Goal: Task Accomplishment & Management: Manage account settings

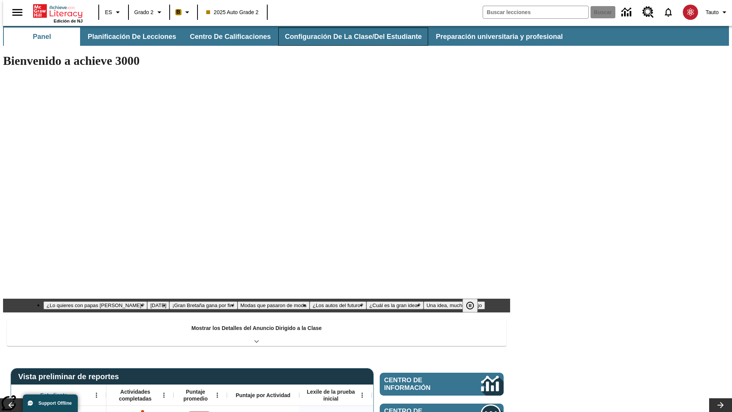
click at [345, 37] on button "Configuración de la clase/del estudiante" at bounding box center [353, 36] width 150 height 18
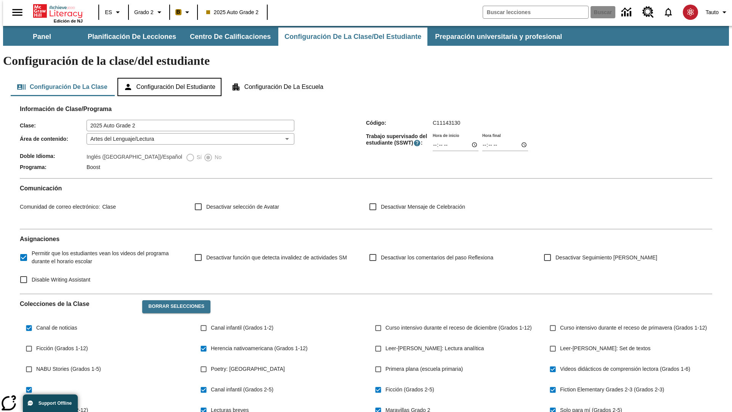
click at [170, 78] on button "Configuración del estudiante" at bounding box center [169, 87] width 104 height 18
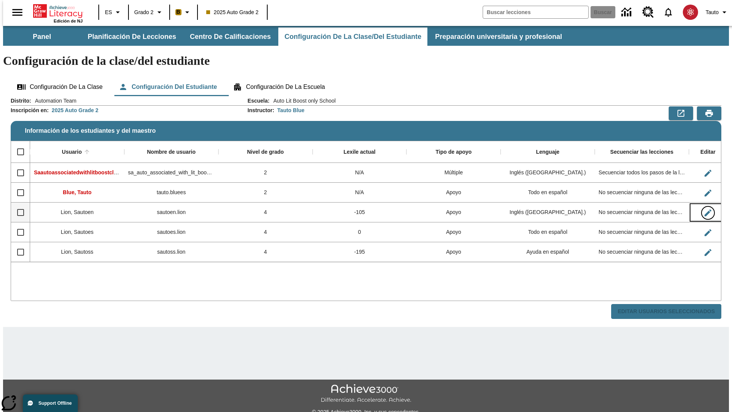
click at [705, 209] on icon "Editar Usuario" at bounding box center [708, 212] width 7 height 7
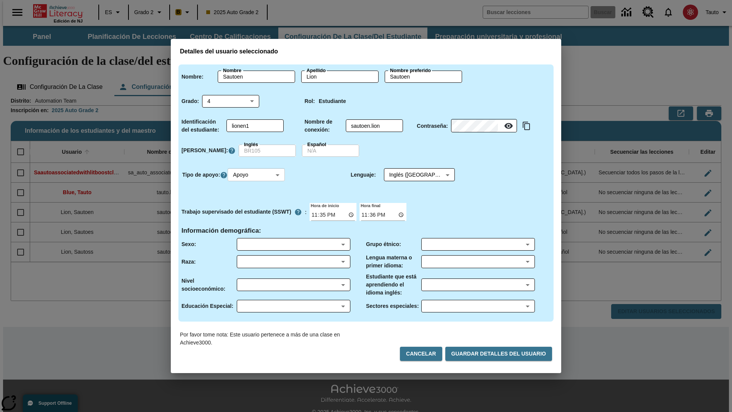
click at [257, 175] on body "Saltar al contenido principal Edición de NJ ES Grado 2 B 2025 Auto Grade 2 Busc…" at bounding box center [366, 227] width 726 height 403
click at [257, 203] on li "Apoyo" at bounding box center [257, 203] width 57 height 13
click at [412, 175] on body "Saltar al contenido principal Edición de NJ ES Grado 2 B 2025 Auto Grade 2 Busc…" at bounding box center [366, 227] width 726 height 403
click at [257, 175] on body "Saltar al contenido principal Edición de NJ ES Grado 2 B 2025 Auto Grade 2 Busc…" at bounding box center [366, 227] width 726 height 403
click at [257, 215] on li "Enriquecimiento" at bounding box center [257, 215] width 57 height 13
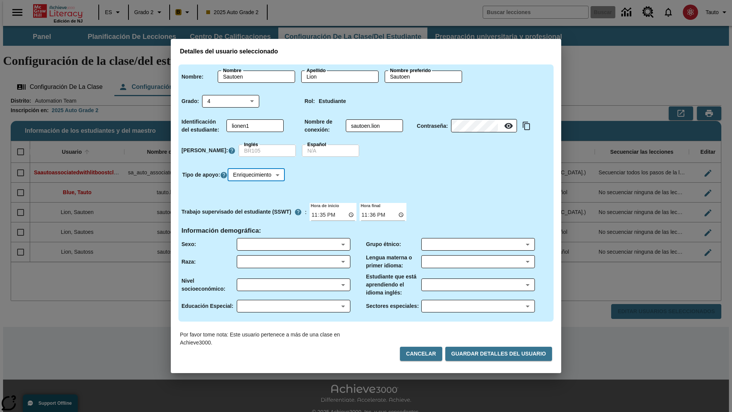
click at [259, 175] on body "Saltar al contenido principal Edición de NJ ES Grado 2 B 2025 Auto Grade 2 Busc…" at bounding box center [366, 227] width 726 height 403
click at [257, 175] on body "Saltar al contenido principal Edición de NJ ES Grado 2 B 2025 Auto Grade 2 Busc…" at bounding box center [366, 227] width 726 height 403
click at [257, 228] on li "Múltiple" at bounding box center [257, 228] width 57 height 13
type input "M"
click at [312, 186] on input "Enriquecimiento" at bounding box center [312, 186] width 14 height 14
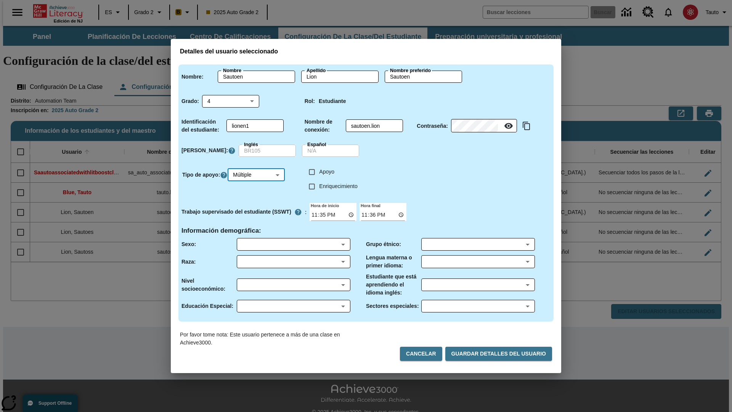
checkbox input "true"
click at [312, 172] on input "Apoyo" at bounding box center [312, 172] width 14 height 14
checkbox input "true"
